Goal: Task Accomplishment & Management: Manage account settings

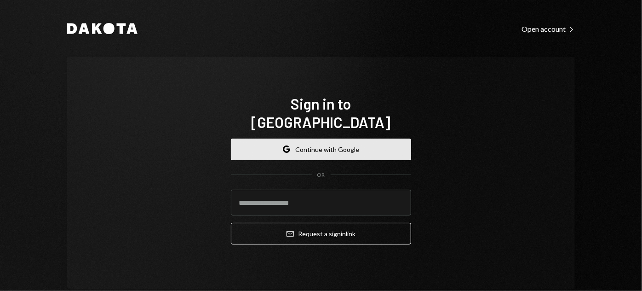
click at [347, 139] on button "Google Continue with Google" at bounding box center [321, 150] width 180 height 22
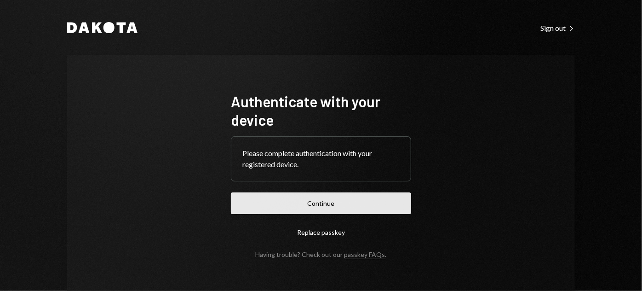
click at [329, 206] on button "Continue" at bounding box center [321, 203] width 180 height 22
